Goal: Find specific page/section: Find specific page/section

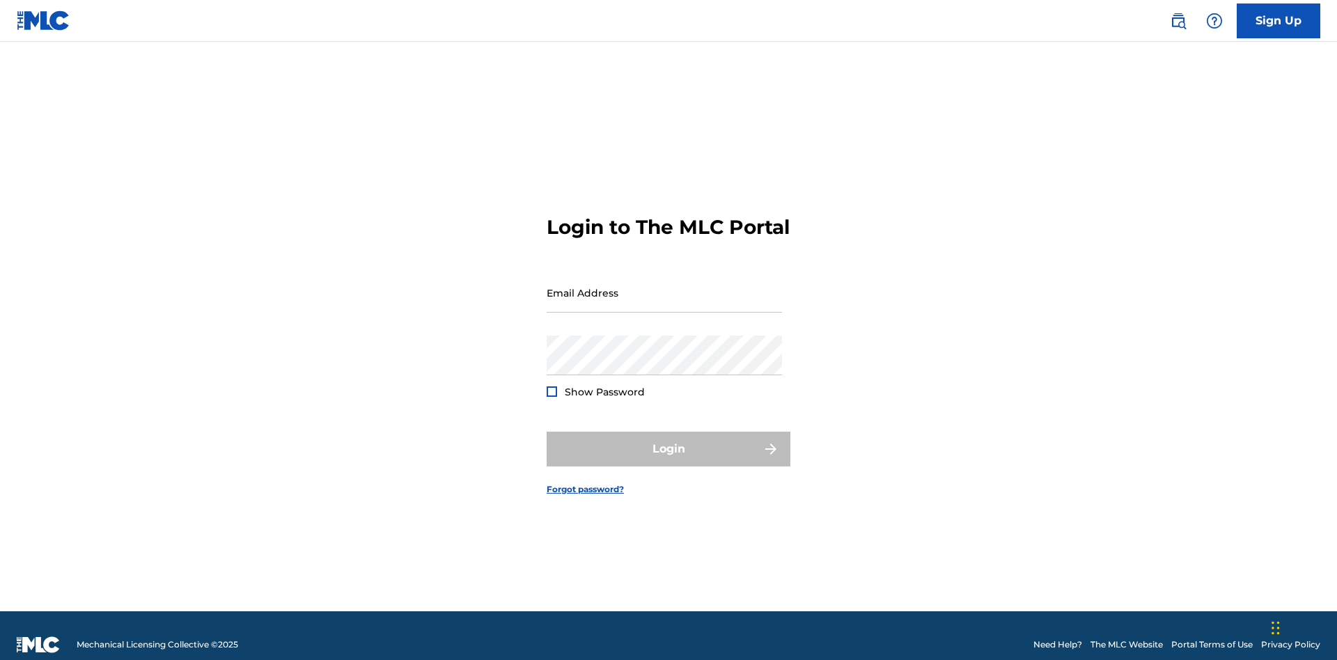
scroll to position [18, 0]
click at [664, 286] on input "Email Address" at bounding box center [664, 293] width 235 height 40
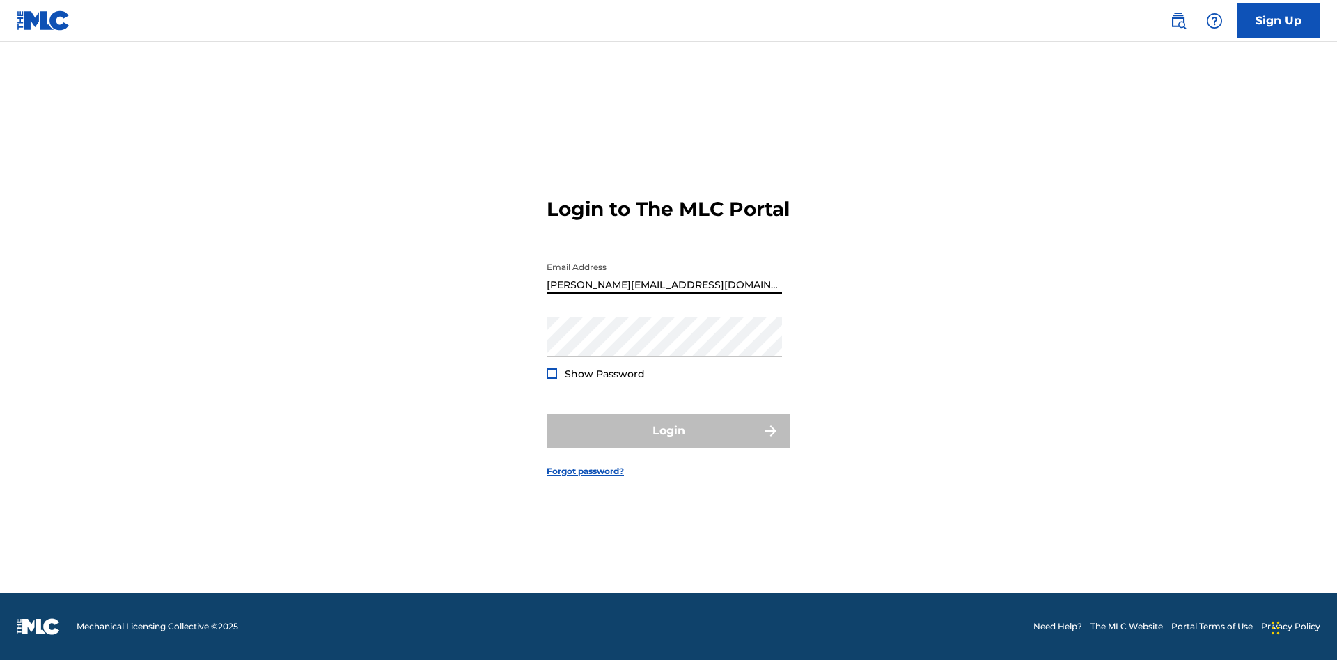
type input "[PERSON_NAME][EMAIL_ADDRESS][DOMAIN_NAME]"
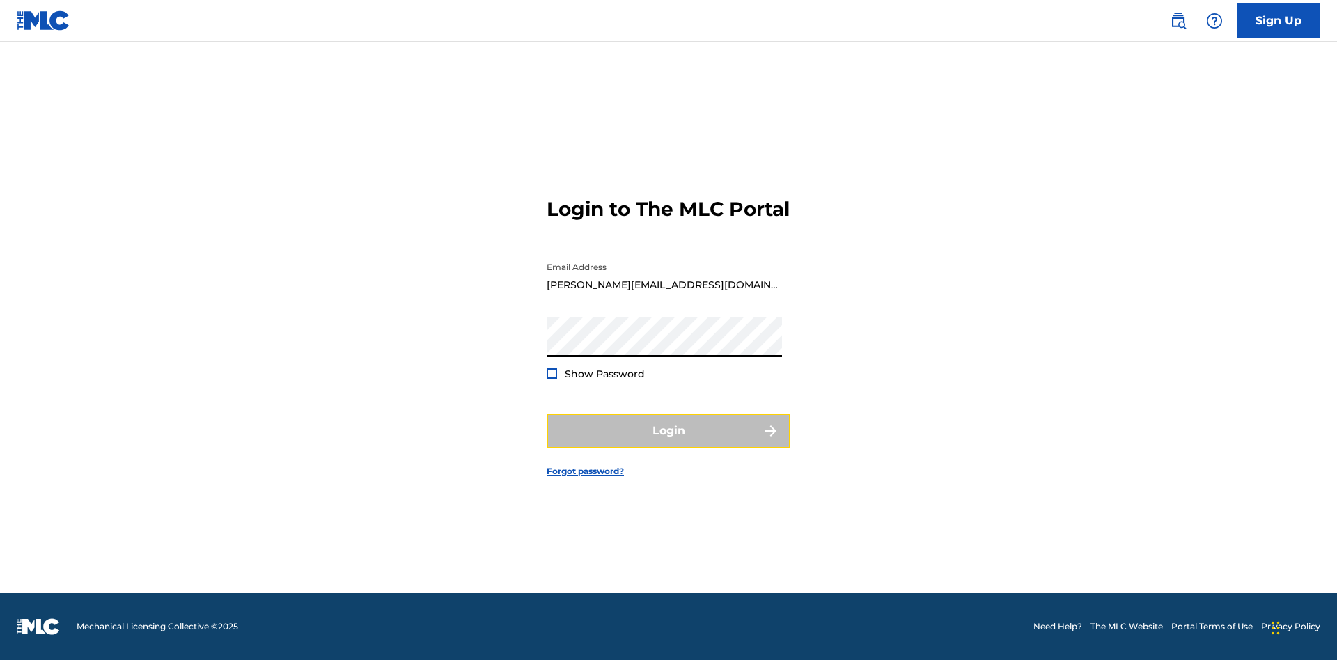
click at [669, 443] on button "Login" at bounding box center [669, 431] width 244 height 35
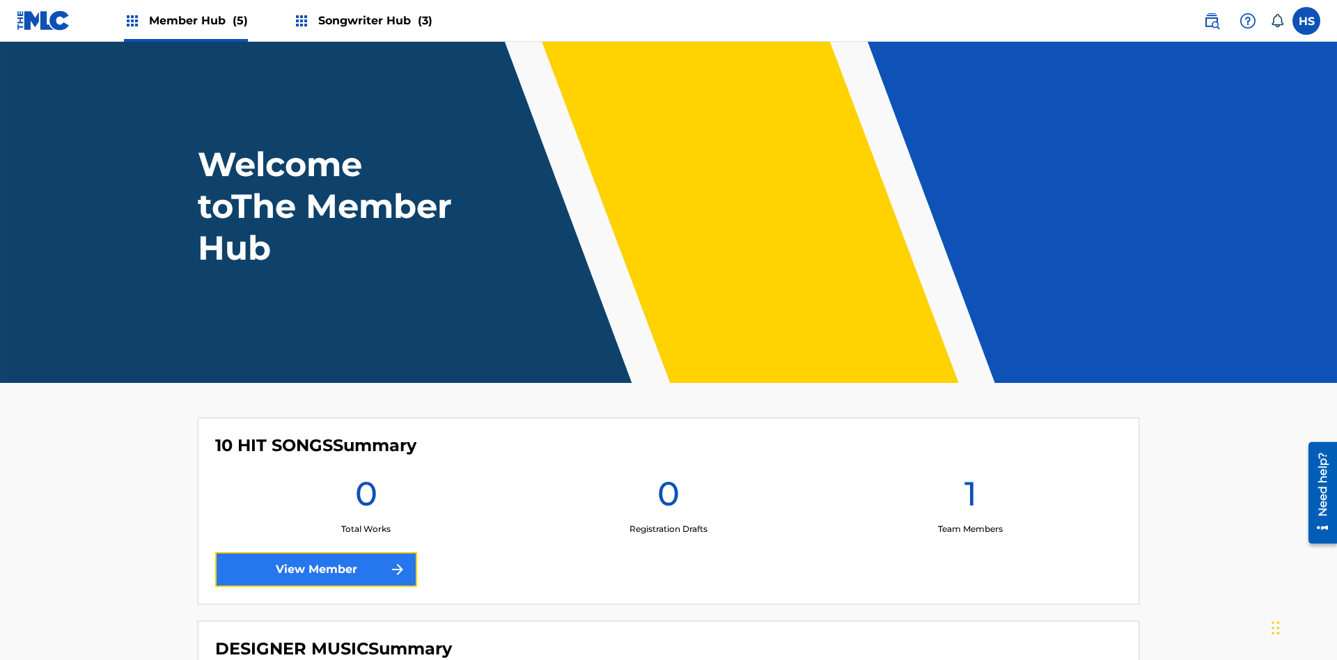
click at [316, 552] on link "View Member" at bounding box center [316, 569] width 202 height 35
